Goal: Task Accomplishment & Management: Manage account settings

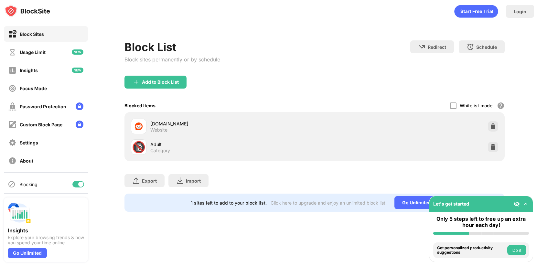
click at [74, 188] on div "Blocking" at bounding box center [46, 185] width 84 height 16
click at [78, 186] on div at bounding box center [80, 184] width 5 height 5
